Goal: Information Seeking & Learning: Learn about a topic

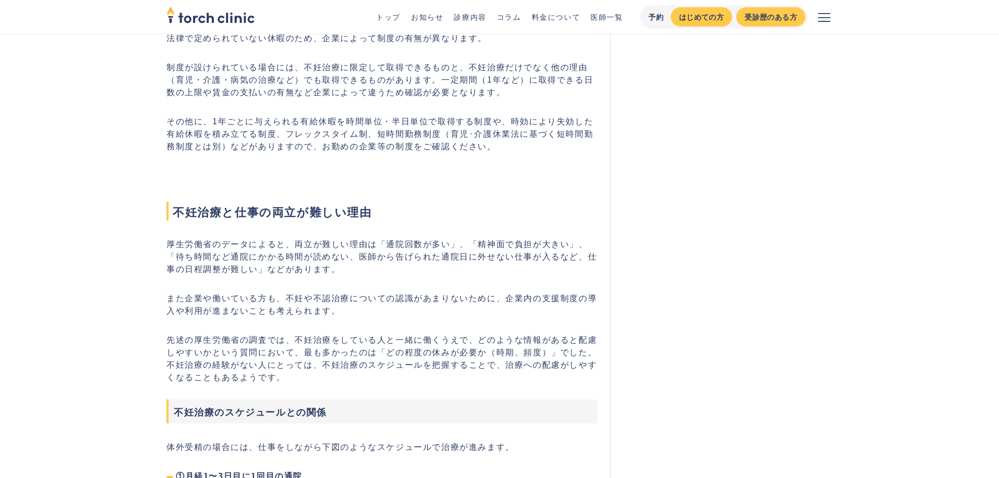
scroll to position [1224, 0]
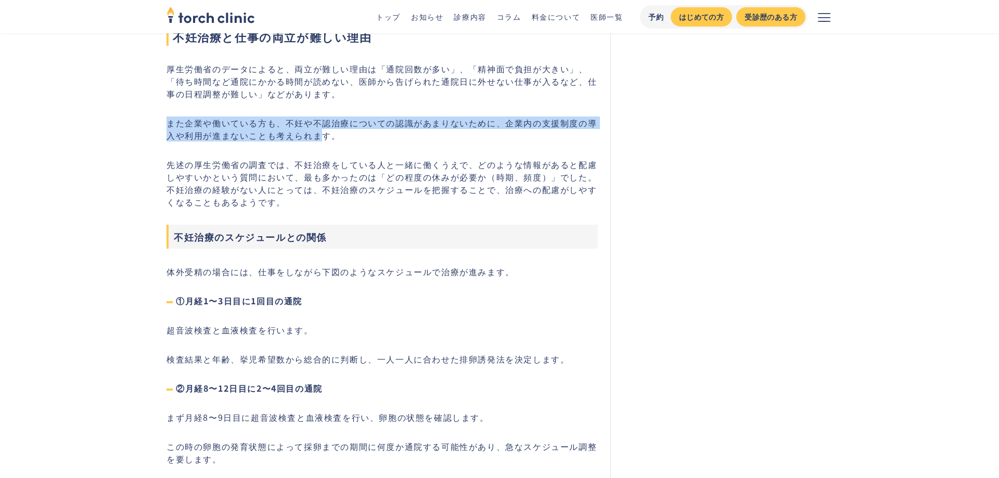
drag, startPoint x: 152, startPoint y: 120, endPoint x: 339, endPoint y: 144, distance: 189.0
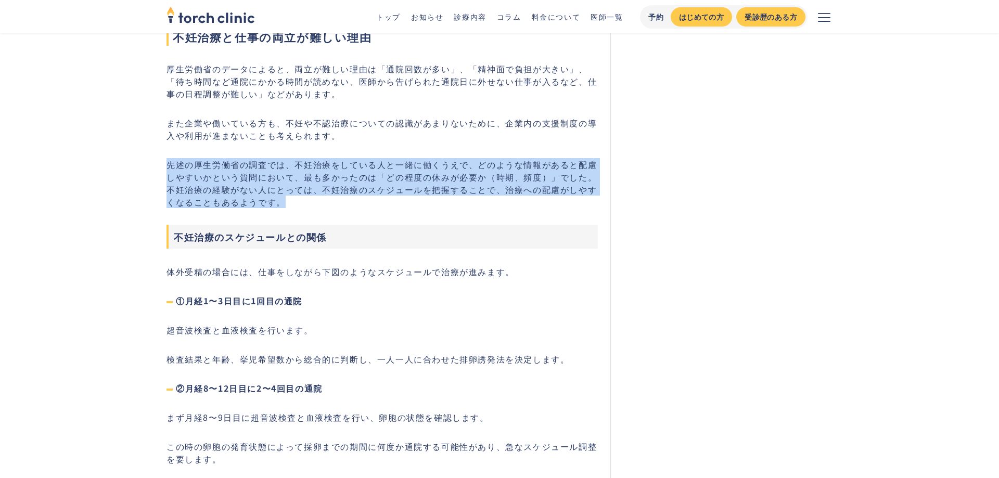
drag, startPoint x: 375, startPoint y: 150, endPoint x: 530, endPoint y: 208, distance: 165.5
drag, startPoint x: 538, startPoint y: 210, endPoint x: 526, endPoint y: 207, distance: 12.9
click at [529, 208] on p "先述の厚生労働省の調査では、不妊治療をしている人と一緒に働くうえで、どのような情報があると配慮しやすいかという質問において、最も多かったのは「どの程度の休みが…" at bounding box center [382, 183] width 431 height 50
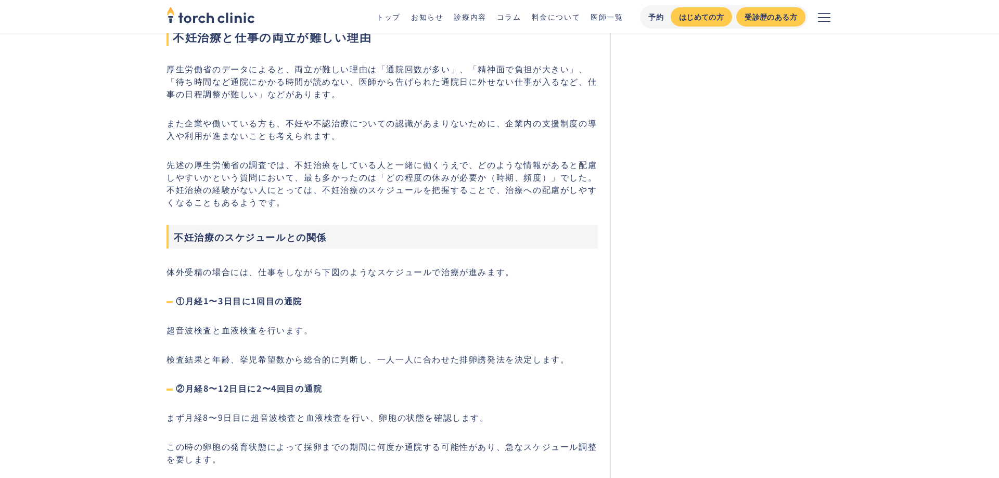
click at [525, 207] on p "先述の厚生労働省の調査では、不妊治療をしている人と一緒に働くうえで、どのような情報があると配慮しやすいかという質問において、最も多かったのは「どの程度の休みが…" at bounding box center [382, 183] width 431 height 50
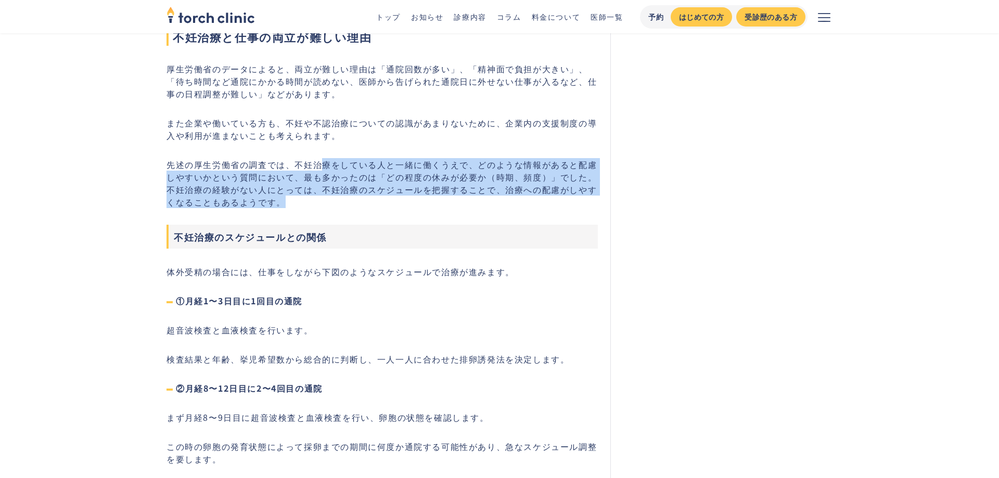
drag, startPoint x: 503, startPoint y: 200, endPoint x: 295, endPoint y: 156, distance: 213.3
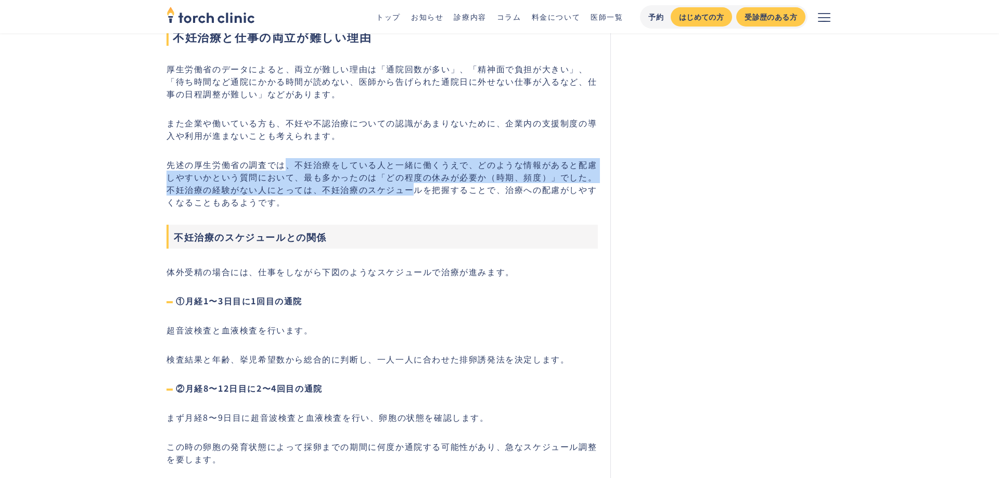
drag, startPoint x: 286, startPoint y: 154, endPoint x: 465, endPoint y: 198, distance: 183.9
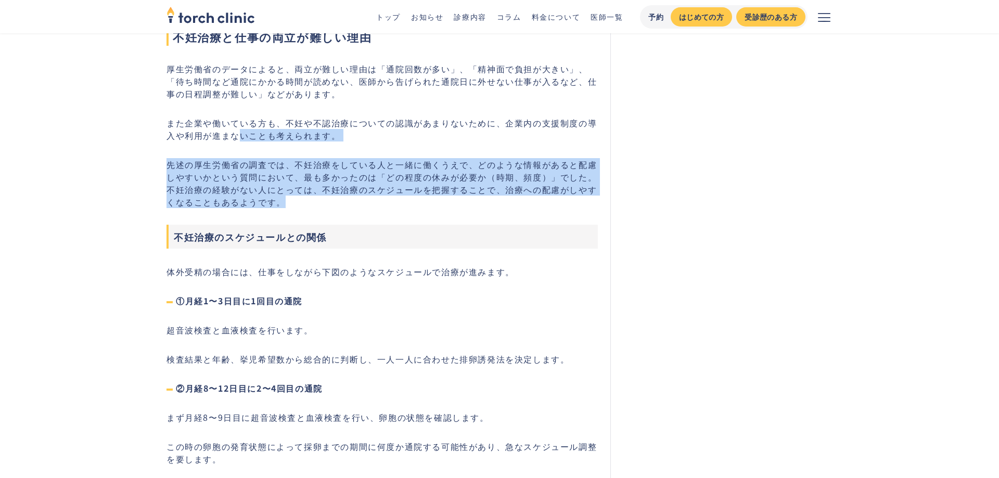
drag, startPoint x: 511, startPoint y: 209, endPoint x: 227, endPoint y: 139, distance: 292.1
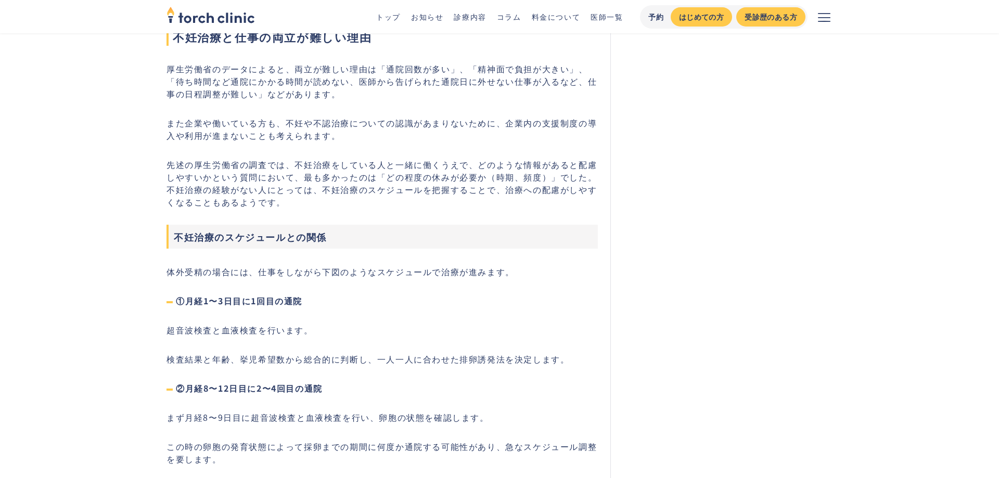
click at [227, 139] on p "また企業や働いている方も、不妊や不認治療についての認識があまりないために、企業内の支援制度の導入や利用が進まないことも考えられます。" at bounding box center [382, 129] width 431 height 25
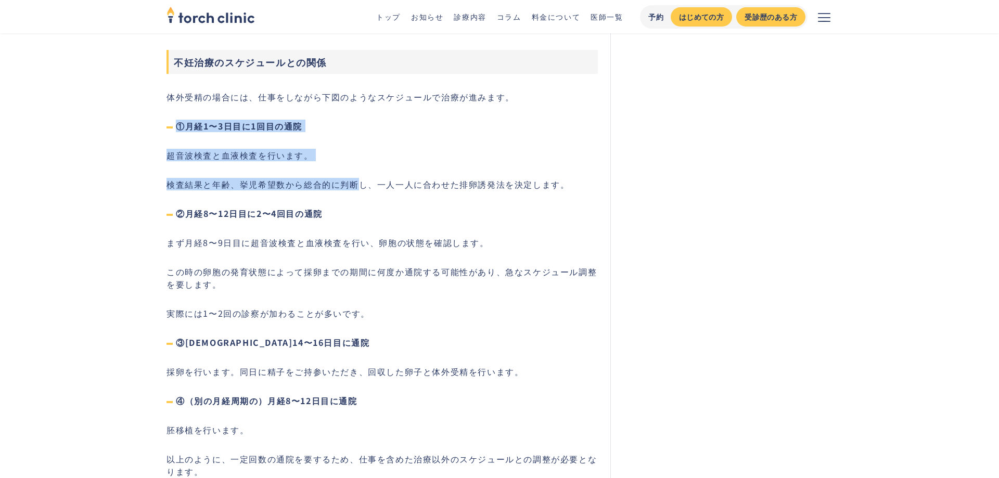
drag, startPoint x: 362, startPoint y: 174, endPoint x: 161, endPoint y: 117, distance: 209.3
click at [161, 117] on section "不妊治療と仕事を両立するには #不妊治療 #基礎知識 最終更新日： [DATE] [PERSON_NAME] 医師 恵比寿院院長 婦人科 生殖医療科 医師 […" at bounding box center [499, 230] width 683 height 3155
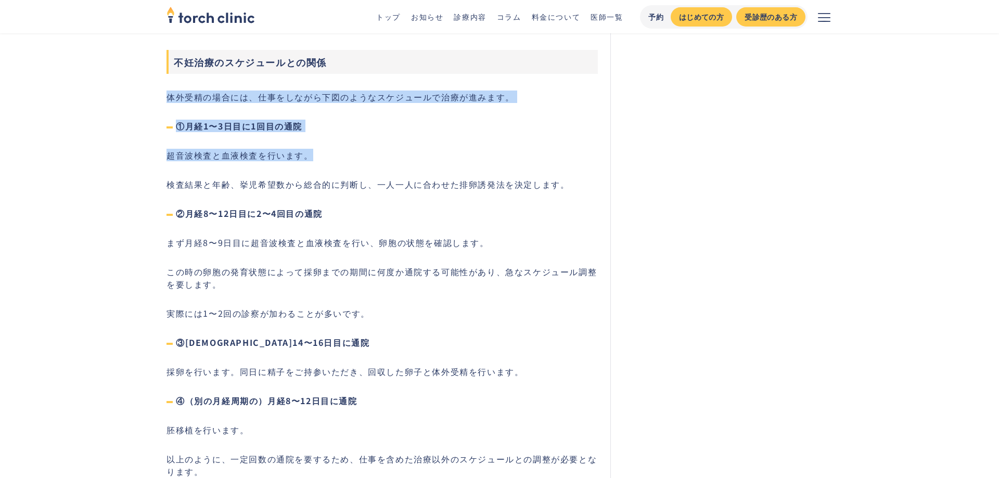
drag, startPoint x: 155, startPoint y: 108, endPoint x: 485, endPoint y: 152, distance: 333.4
click at [477, 151] on main "不妊治療 torch clinic 診療内容 コラム 不妊治療と仕事を両立するには 不妊治療と仕事を両立するには #不妊治療 #基礎知識 最終更新日： [DA…" at bounding box center [499, 434] width 999 height 3601
click at [489, 152] on p "超音波検査と血液検査を行います。" at bounding box center [382, 155] width 431 height 12
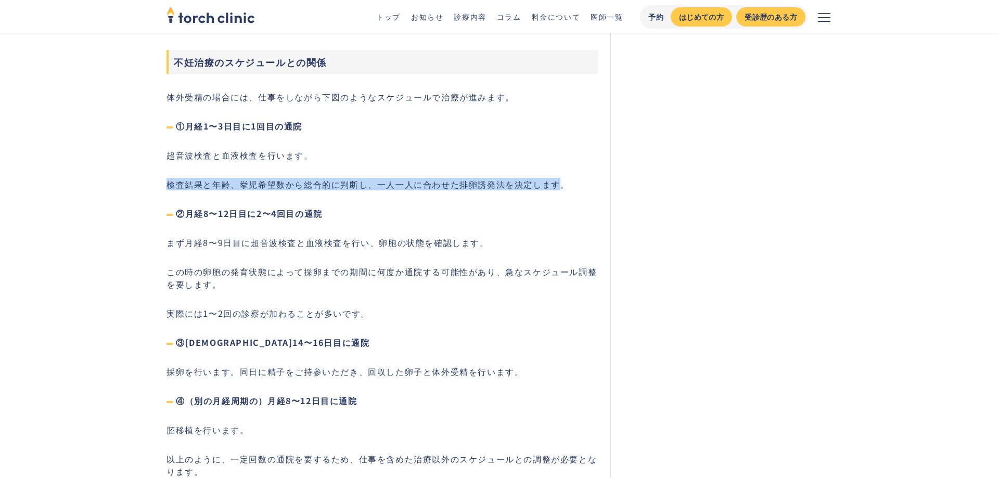
drag, startPoint x: 167, startPoint y: 190, endPoint x: 562, endPoint y: 192, distance: 394.5
click at [562, 190] on p "検査結果と年齢、挙児希望数から総合的に判断し、一人一人に合わせた排卵誘発法を決定します。" at bounding box center [382, 184] width 431 height 12
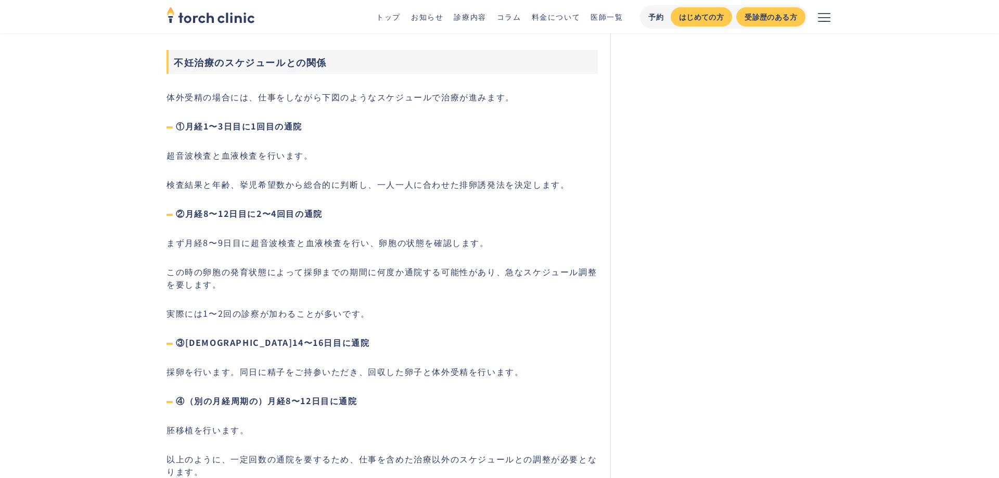
click at [565, 190] on p "検査結果と年齢、挙児希望数から総合的に判断し、一人一人に合わせた排卵誘発法を決定します。" at bounding box center [382, 184] width 431 height 12
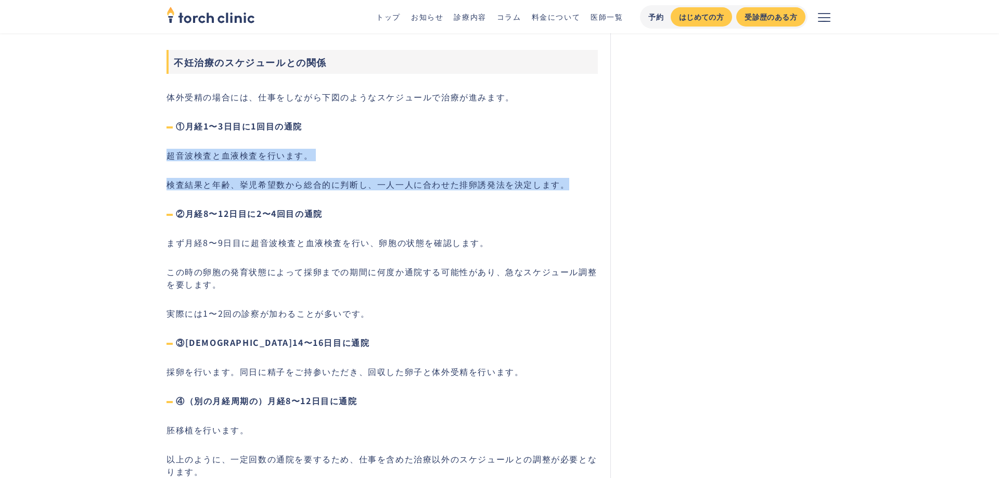
drag, startPoint x: 558, startPoint y: 188, endPoint x: 153, endPoint y: 154, distance: 406.3
click at [153, 154] on main "不妊治療 torch clinic 診療内容 コラム 不妊治療と仕事を両立するには 不妊治療と仕事を両立するには #不妊治療 #基礎知識 最終更新日： [DA…" at bounding box center [499, 434] width 999 height 3601
click at [349, 183] on p "検査結果と年齢、挙児希望数から総合的に判断し、一人一人に合わせた排卵誘発法を決定します。" at bounding box center [382, 184] width 431 height 12
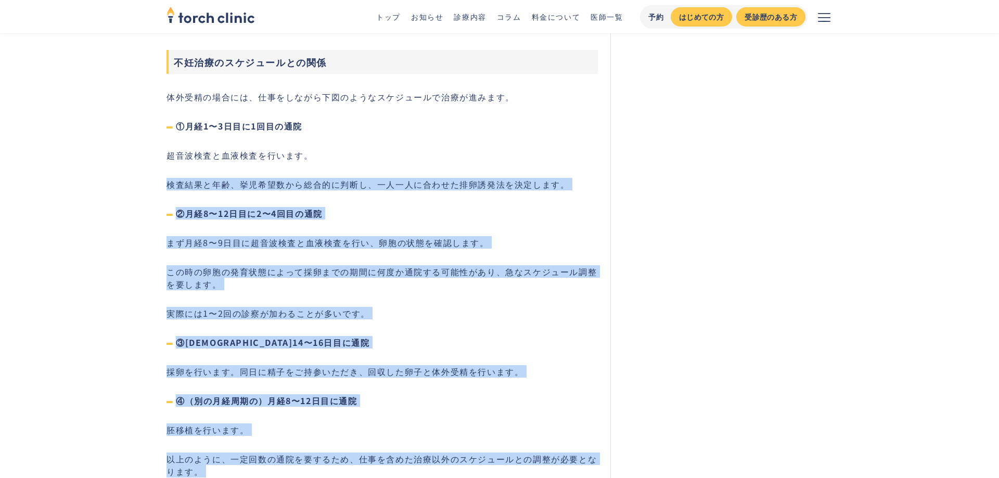
drag, startPoint x: 168, startPoint y: 187, endPoint x: 659, endPoint y: 181, distance: 491.3
click at [659, 181] on section "不妊治療と仕事を両立するには #不妊治療 #基礎知識 最終更新日： [DATE] [PERSON_NAME] 医師 恵比寿院院長 婦人科 生殖医療科 医師 […" at bounding box center [499, 230] width 683 height 3155
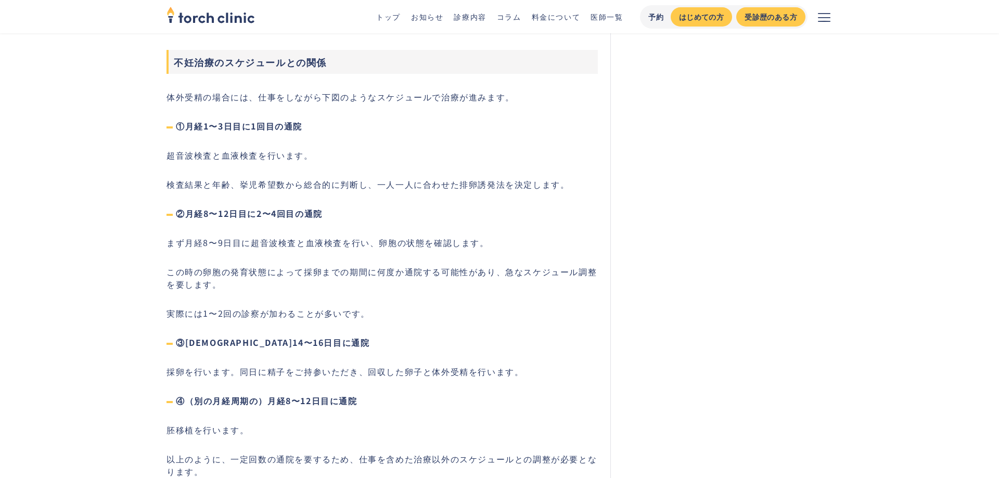
click at [653, 183] on div "恵比寿・[PERSON_NAME]の不妊治療クリニック 仕事もやりたい事も家族計画も ‍ ‍ 私らしく叶えられるクリニック 予約から会計までムダな待ち時間をな…" at bounding box center [722, 230] width 222 height 3138
drag, startPoint x: 186, startPoint y: 131, endPoint x: 338, endPoint y: 132, distance: 152.5
click at [338, 132] on h4 "①月経1〜3日目に1回目の通院" at bounding box center [382, 126] width 431 height 12
drag, startPoint x: 308, startPoint y: 163, endPoint x: 161, endPoint y: 162, distance: 146.8
click at [161, 162] on section "不妊治療と仕事を両立するには #不妊治療 #基礎知識 最終更新日： [DATE] [PERSON_NAME] 医師 恵比寿院院長 婦人科 生殖医療科 医師 […" at bounding box center [499, 230] width 683 height 3155
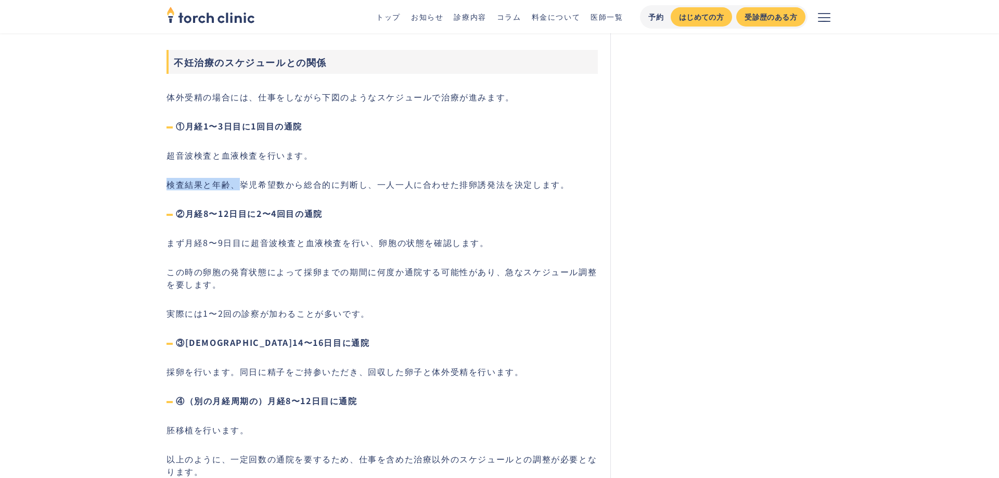
drag, startPoint x: 165, startPoint y: 187, endPoint x: 242, endPoint y: 186, distance: 77.0
click at [242, 186] on section "不妊治療と仕事を両立するには #不妊治療 #基礎知識 最終更新日： [DATE] [PERSON_NAME] 医師 恵比寿院院長 婦人科 生殖医療科 医師 […" at bounding box center [499, 230] width 683 height 3155
drag, startPoint x: 307, startPoint y: 189, endPoint x: 231, endPoint y: 185, distance: 76.1
click at [234, 185] on p "検査結果と年齢、挙児希望数から総合的に判断し、一人一人に合わせた排卵誘発法を決定します。" at bounding box center [382, 184] width 431 height 12
drag, startPoint x: 227, startPoint y: 185, endPoint x: 233, endPoint y: 184, distance: 6.3
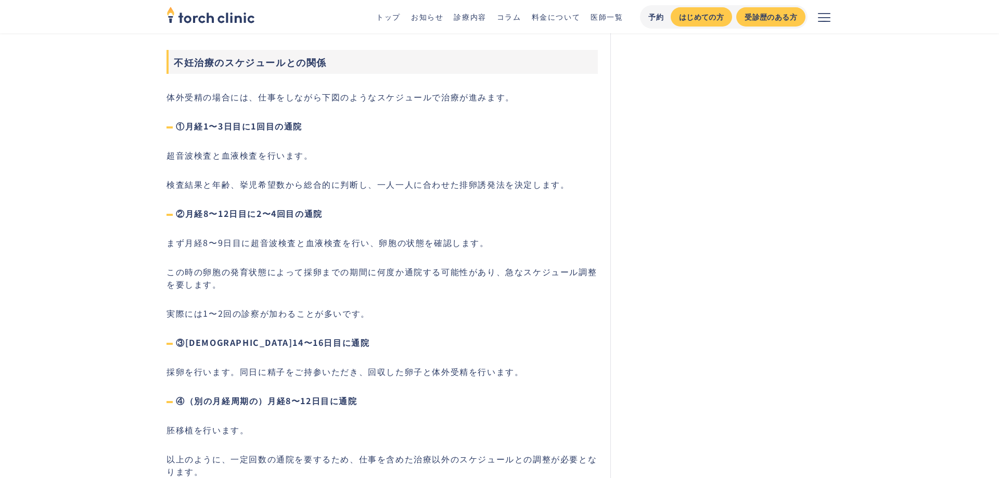
click at [231, 184] on p "検査結果と年齢、挙児希望数から総合的に判断し、一人一人に合わせた排卵誘発法を決定します。" at bounding box center [382, 184] width 431 height 12
drag, startPoint x: 238, startPoint y: 186, endPoint x: 590, endPoint y: 187, distance: 351.8
click at [590, 187] on p "検査結果と年齢、挙児希望数から総合的に判断し、一人一人に合わせた排卵誘発法を決定します。" at bounding box center [382, 184] width 431 height 12
click at [484, 190] on p "検査結果と年齢、挙児希望数から総合的に判断し、一人一人に合わせた排卵誘発法を決定します。" at bounding box center [382, 184] width 431 height 12
